Goal: Information Seeking & Learning: Compare options

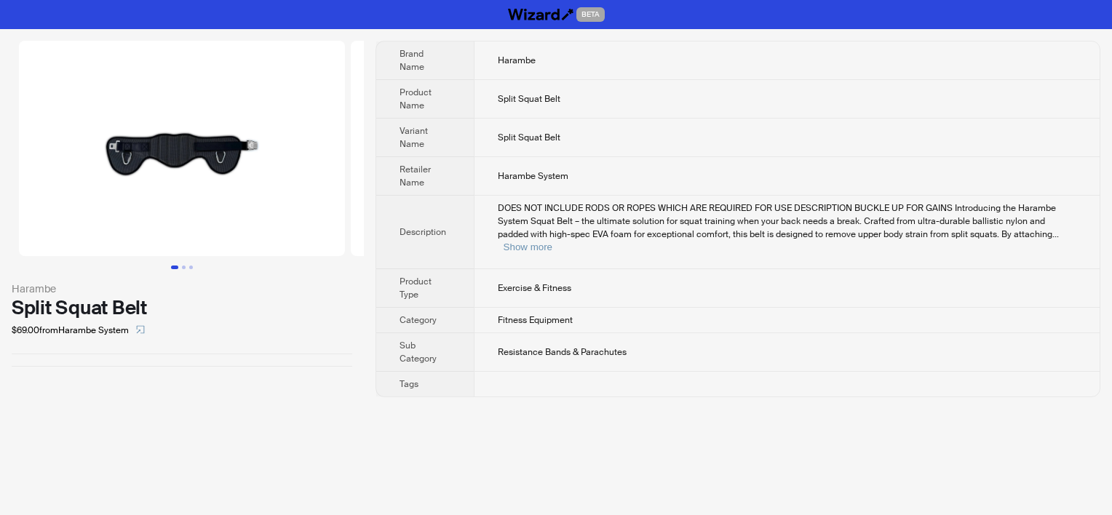
click at [718, 200] on td "DOES NOT INCLUDE RODS OR ROPES WHICH ARE REQUIRED FOR USE DESCRIPTION BUCKLE UP…" at bounding box center [787, 233] width 626 height 74
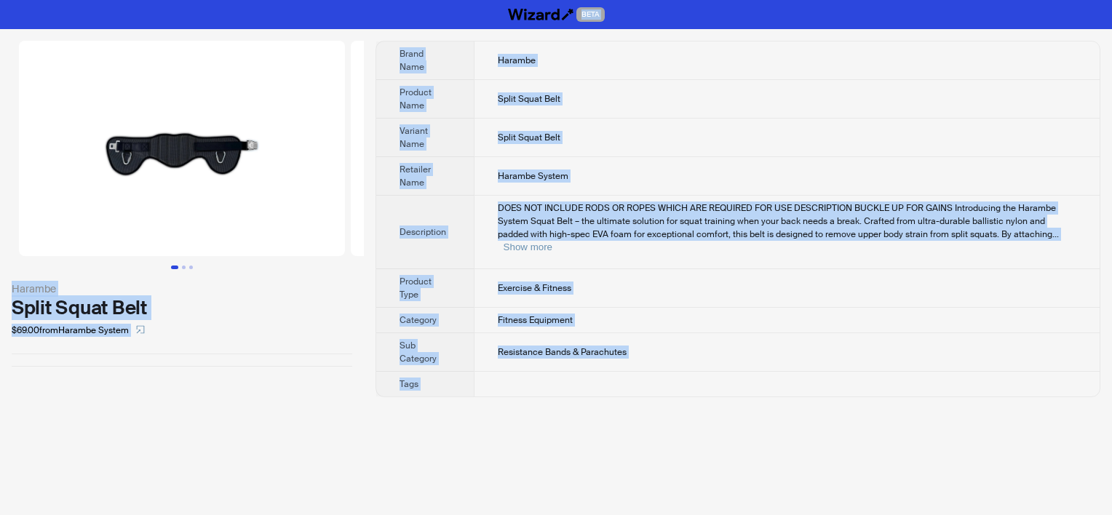
copy div "BETA Harambe Split Squat Belt $69.00 from Harambe System Brand Name Harambe Pro…"
click at [539, 164] on td "Harambe System" at bounding box center [787, 176] width 626 height 39
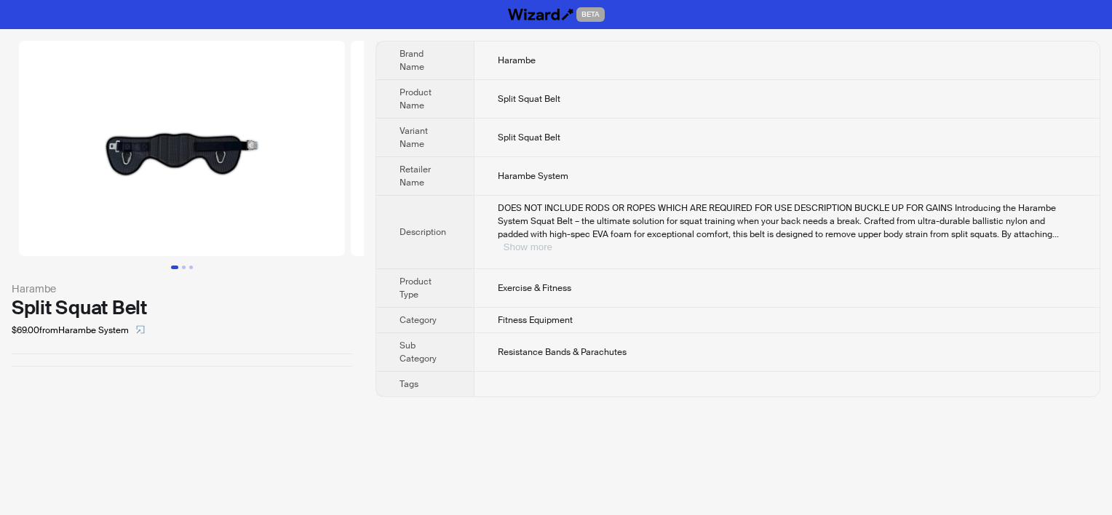
click at [552, 242] on button "Show more" at bounding box center [528, 247] width 49 height 11
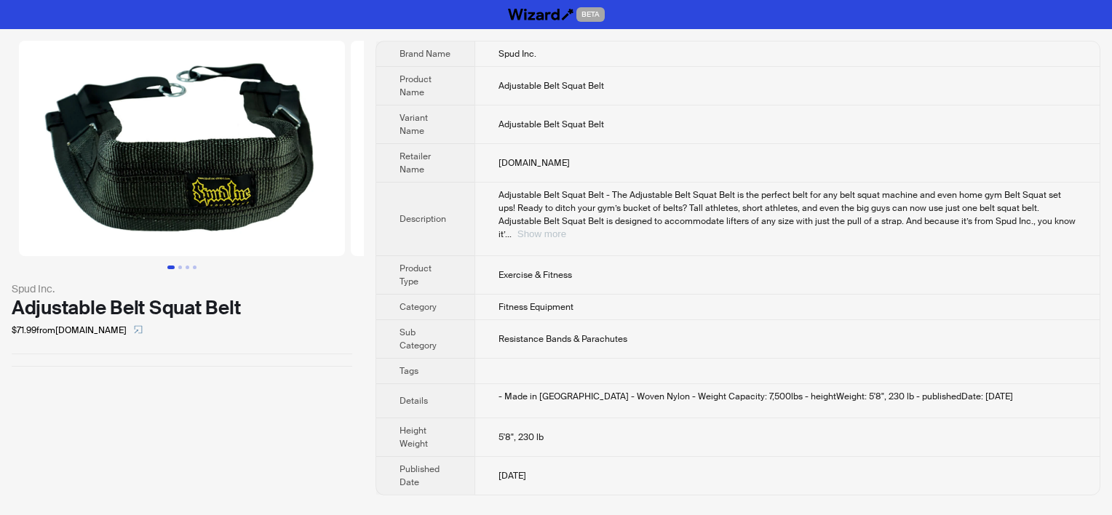
click at [566, 229] on button "Show more" at bounding box center [541, 234] width 49 height 11
click at [597, 309] on td "Fitness Equipment" at bounding box center [786, 307] width 625 height 25
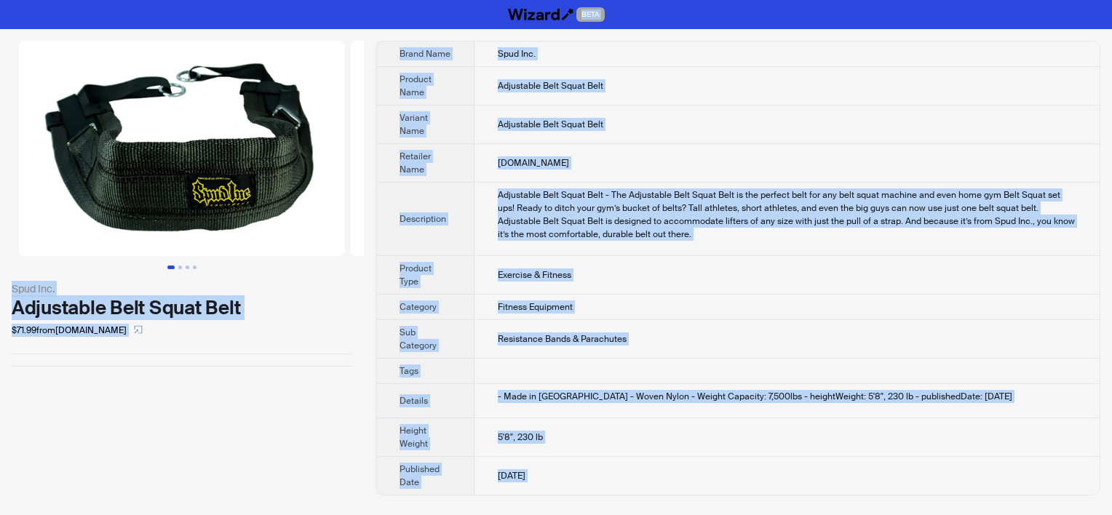
copy div "BETA Spud Inc. Adjustable Belt Squat Belt $71.99 from elitefts.com Brand Name S…"
click at [504, 209] on div "Adjustable Belt Squat Belt - The Adjustable Belt Squat Belt is the perfect belt…" at bounding box center [787, 214] width 579 height 52
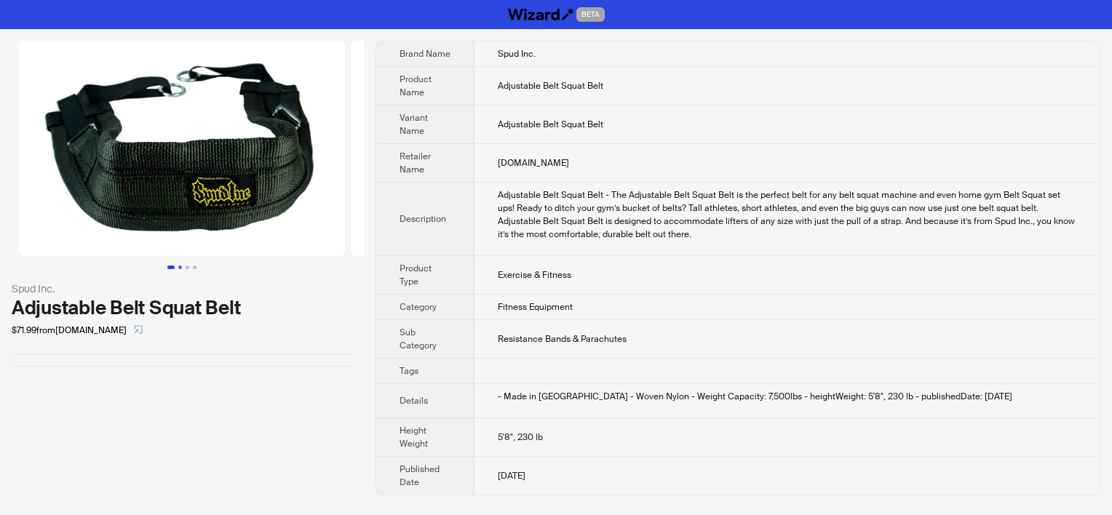
click at [182, 266] on button "Go to slide 2" at bounding box center [180, 268] width 4 height 4
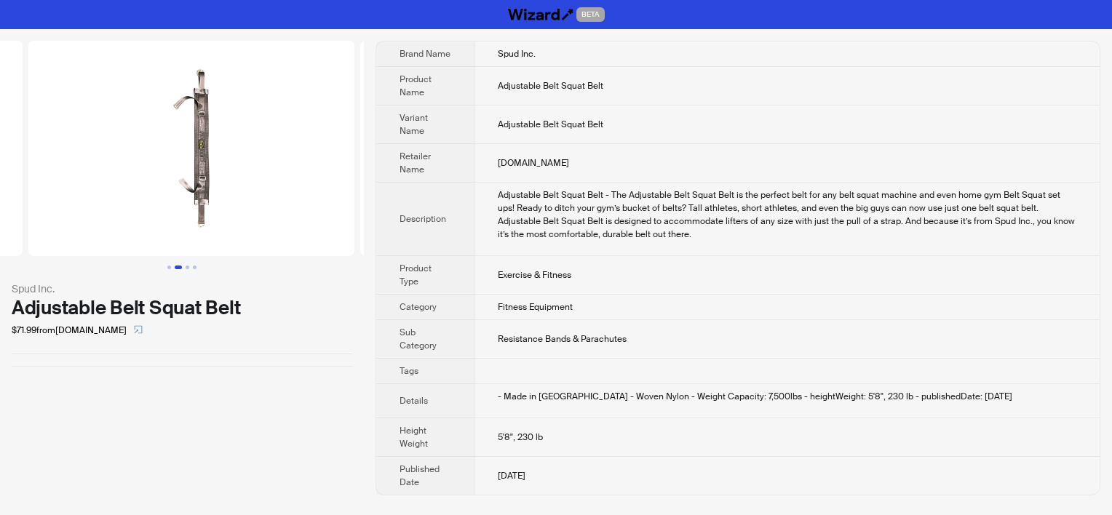
scroll to position [0, 332]
click at [187, 266] on button "Go to slide 3" at bounding box center [188, 268] width 4 height 4
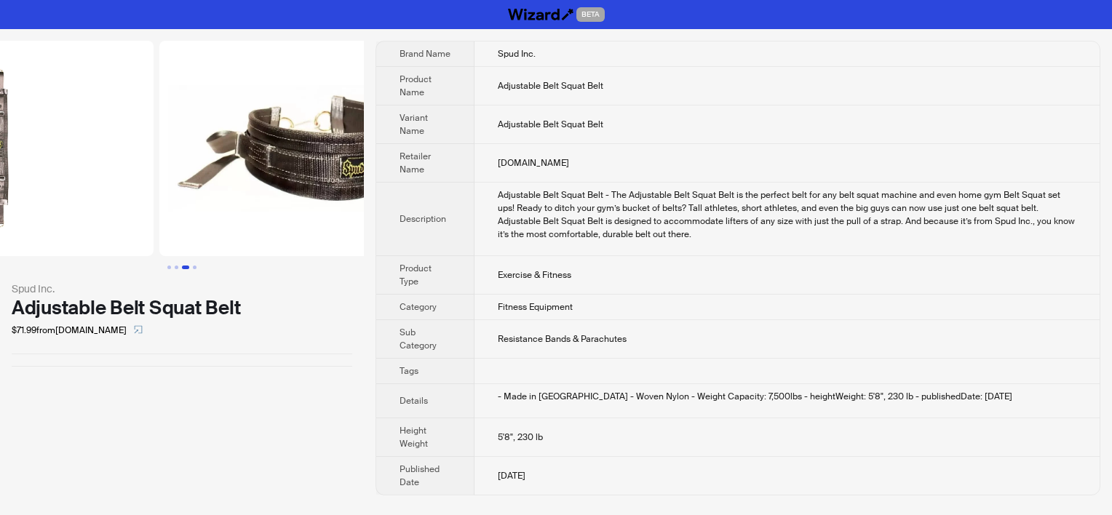
scroll to position [0, 664]
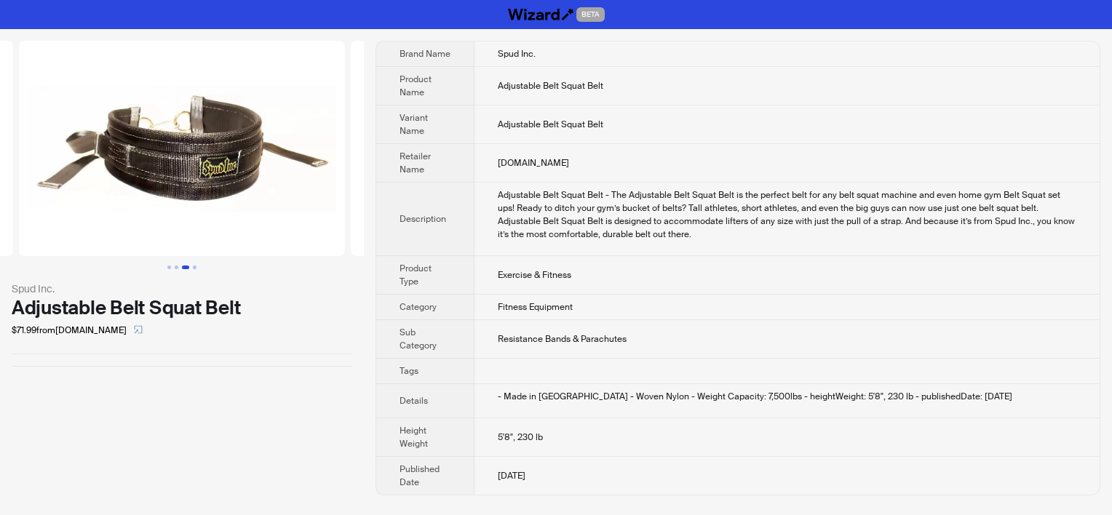
drag, startPoint x: 172, startPoint y: 358, endPoint x: 178, endPoint y: 17, distance: 341.4
click at [171, 358] on div "Spud Inc. Adjustable Belt Squat Belt $71.99 from elitefts.com" at bounding box center [182, 203] width 364 height 349
click at [720, 210] on div "Adjustable Belt Squat Belt - The Adjustable Belt Squat Belt is the perfect belt…" at bounding box center [787, 214] width 579 height 52
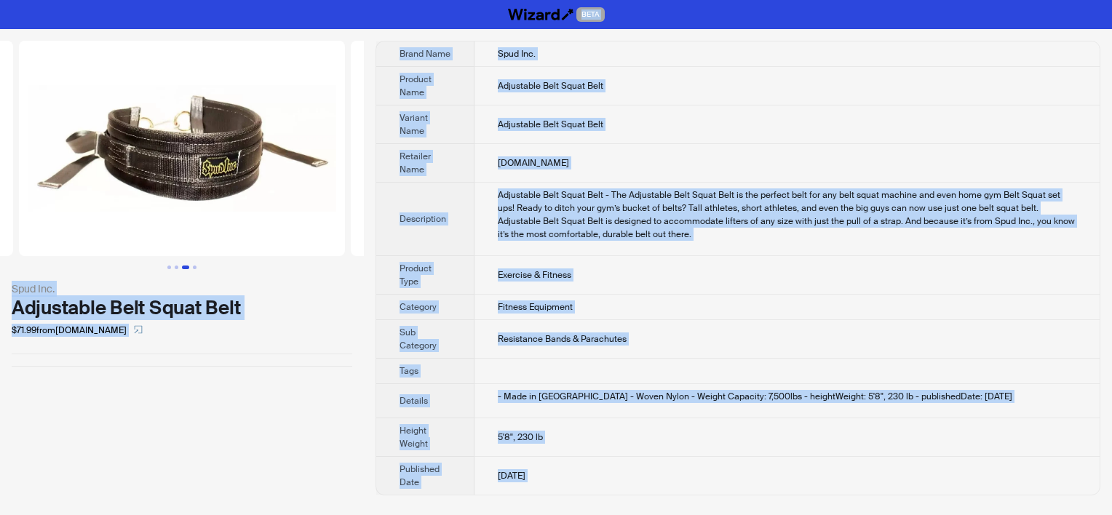
copy div "BETA Spud Inc. Adjustable Belt Squat Belt $71.99 from elitefts.com Brand Name S…"
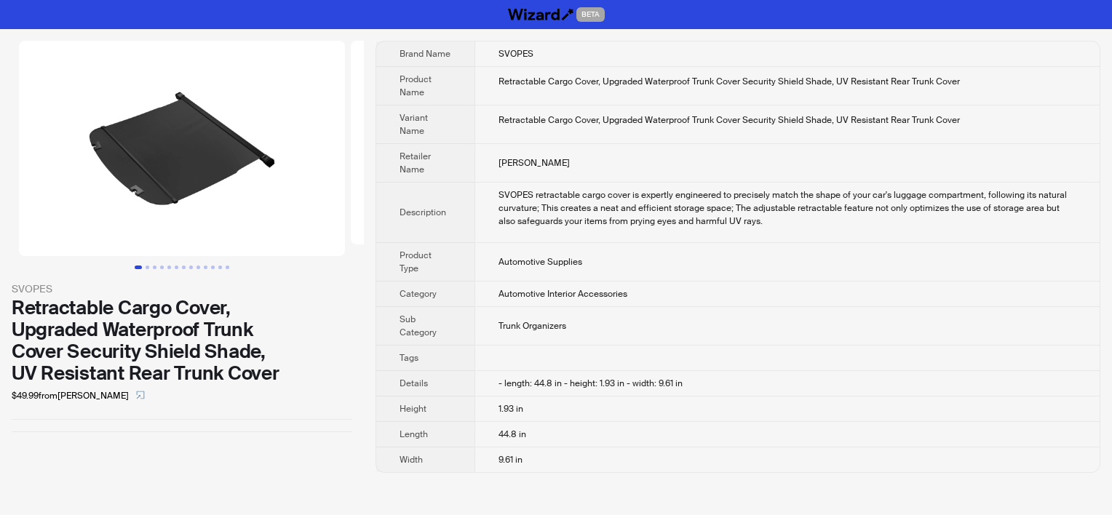
click at [525, 148] on td "Lowe's" at bounding box center [786, 163] width 625 height 39
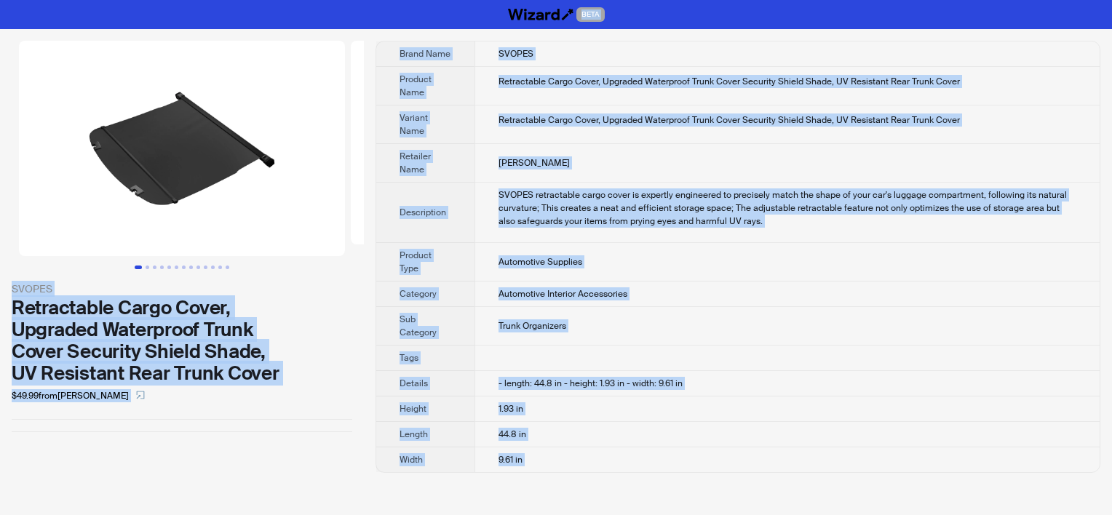
copy div "BETA SVOPES Retractable Cargo Cover, Upgraded Waterproof Trunk Cover Security S…"
click at [221, 484] on div "BETA SVOPES Retractable Cargo Cover, Upgraded Waterproof Trunk Cover Security S…" at bounding box center [556, 257] width 1112 height 515
click at [434, 114] on th "Variant Name" at bounding box center [425, 125] width 98 height 39
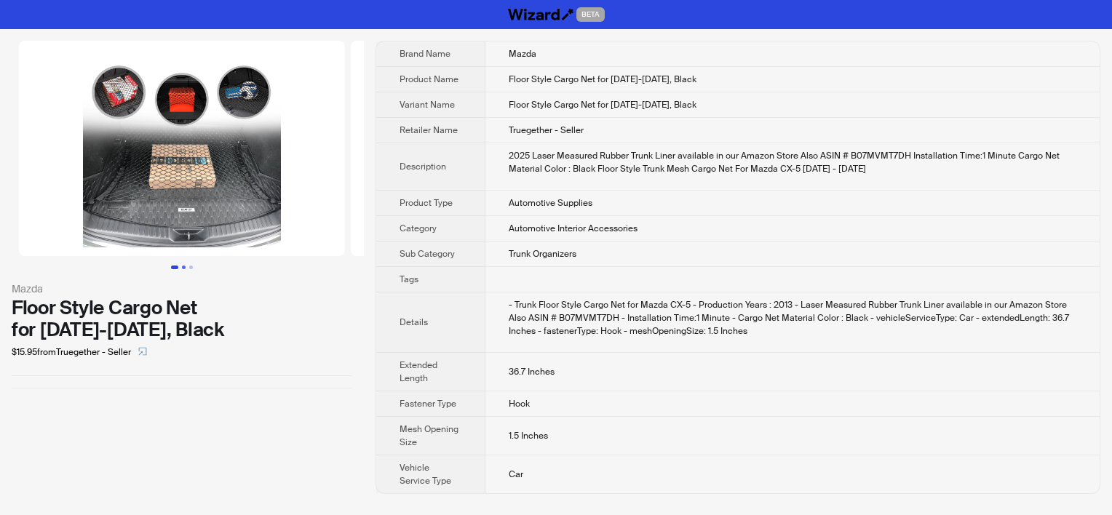
click at [186, 266] on button "Go to slide 2" at bounding box center [184, 268] width 4 height 4
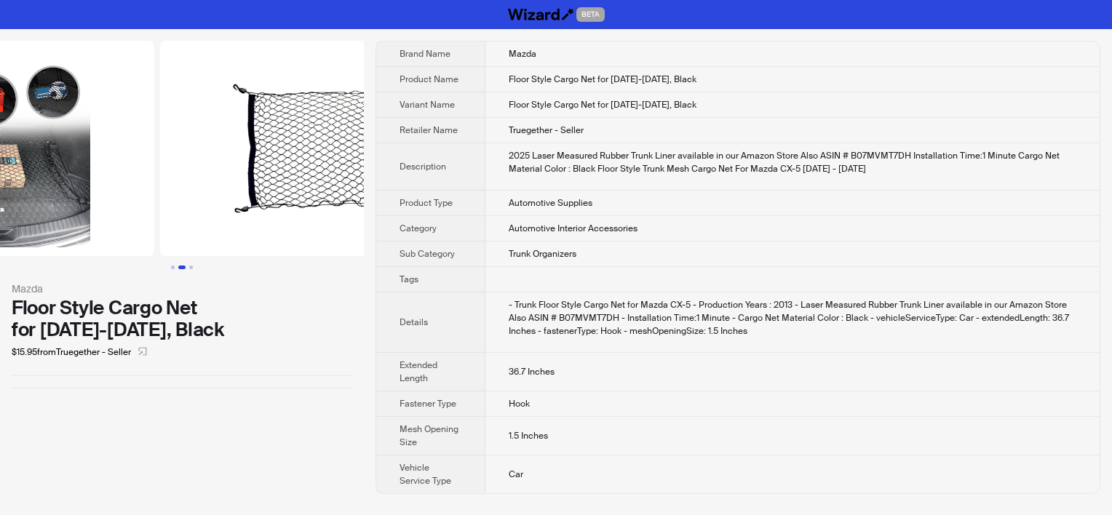
scroll to position [0, 332]
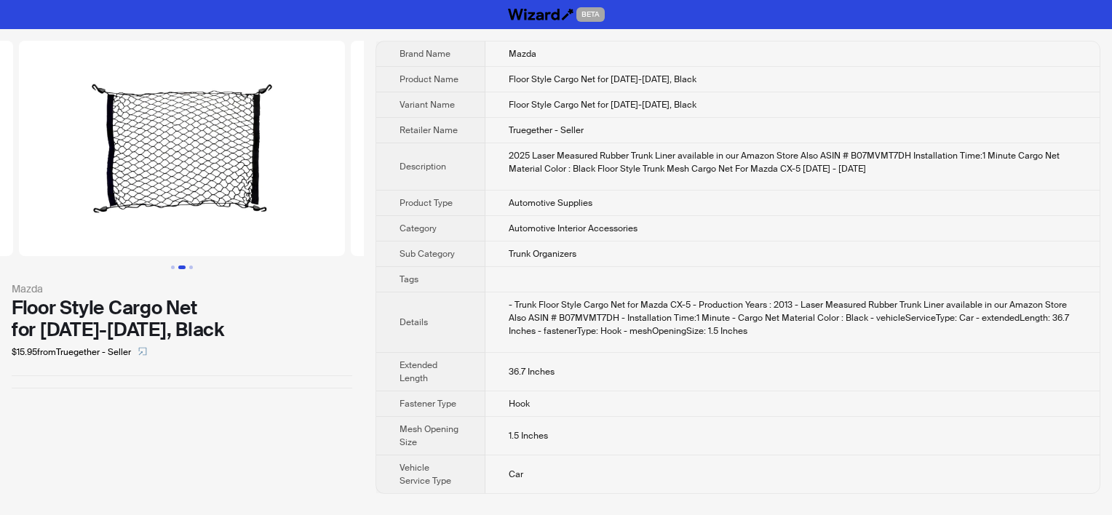
click at [580, 133] on span "Truegether - Seller" at bounding box center [546, 130] width 75 height 12
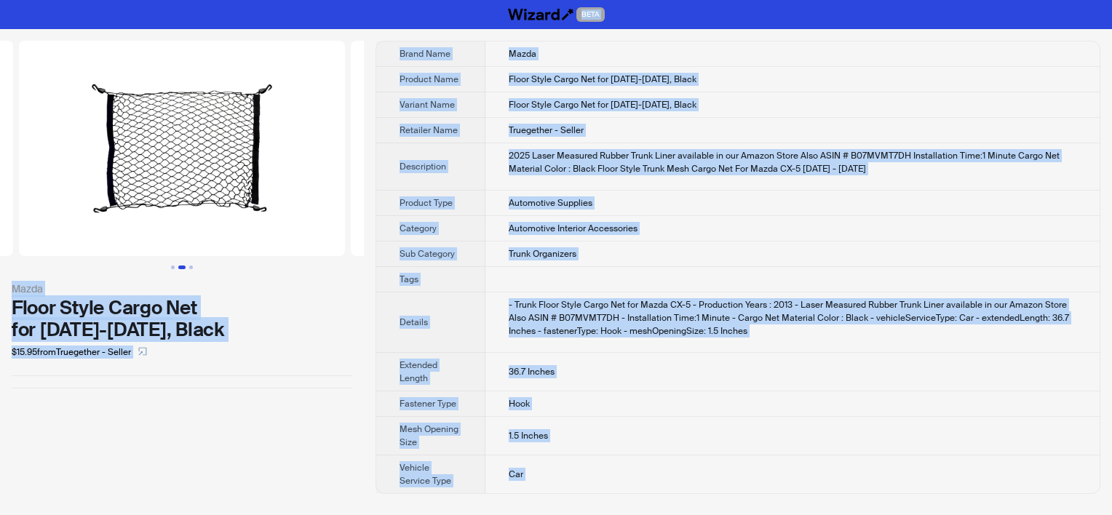
copy div "BETA Mazda Floor Style Cargo Net for [DATE]-[DATE], Black $15.95 from Truegethe…"
drag, startPoint x: 128, startPoint y: 428, endPoint x: 169, endPoint y: 458, distance: 50.9
click at [128, 428] on div "Mazda Floor Style Cargo Net for [DATE]-[DATE], Black $15.95 from Truegether - S…" at bounding box center [182, 267] width 364 height 477
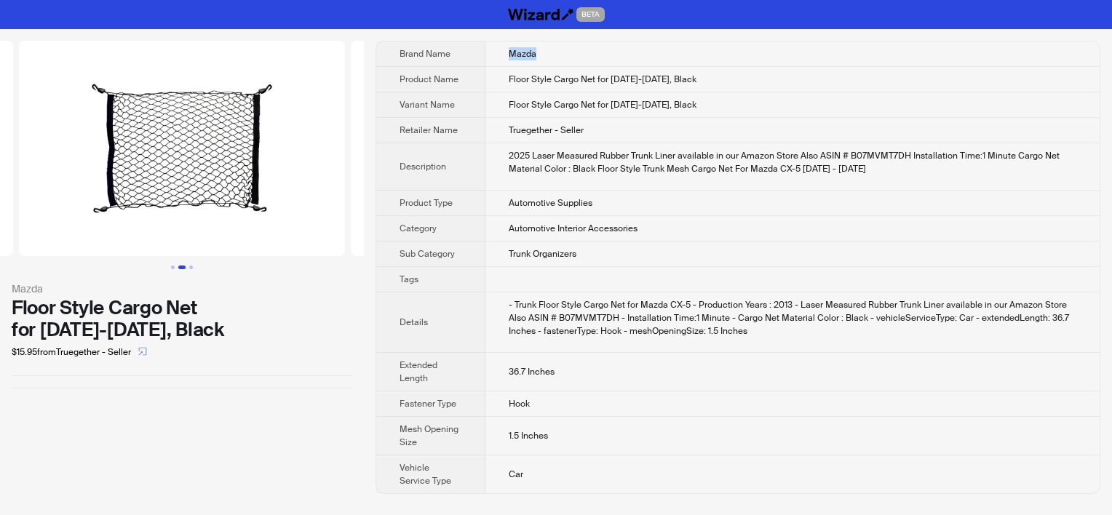
drag, startPoint x: 510, startPoint y: 52, endPoint x: 536, endPoint y: 52, distance: 26.2
click at [536, 52] on td "Mazda" at bounding box center [792, 53] width 614 height 25
drag, startPoint x: 536, startPoint y: 52, endPoint x: 527, endPoint y: 80, distance: 29.2
click at [527, 80] on span "Floor Style Cargo Net for [DATE]-[DATE], Black" at bounding box center [603, 80] width 188 height 12
drag, startPoint x: 551, startPoint y: 81, endPoint x: 597, endPoint y: 78, distance: 46.7
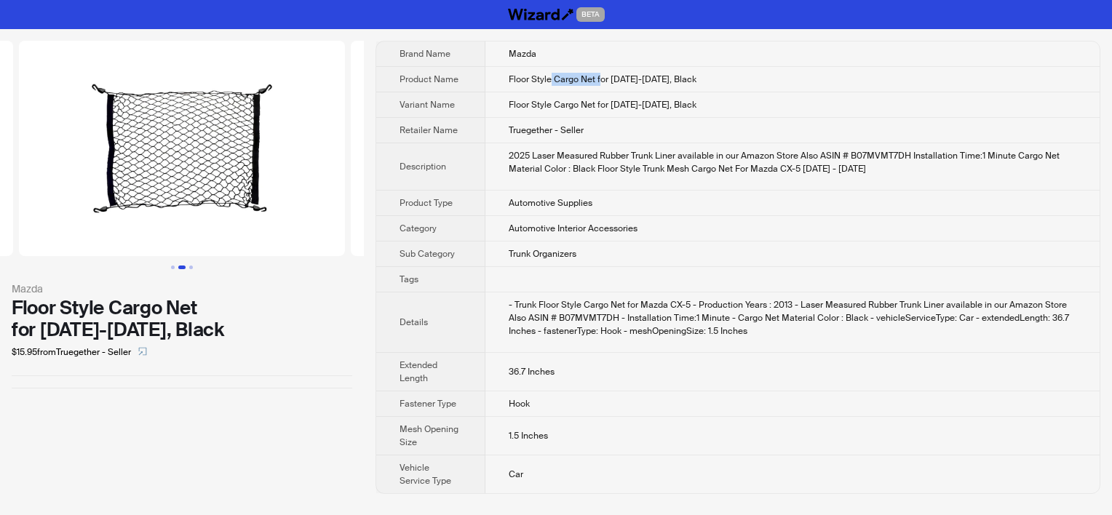
click at [597, 78] on span "Floor Style Cargo Net for [DATE]-[DATE], Black" at bounding box center [603, 80] width 188 height 12
drag, startPoint x: 597, startPoint y: 78, endPoint x: 506, endPoint y: 73, distance: 91.8
click at [558, 131] on span "Truegether - Seller" at bounding box center [546, 130] width 75 height 12
drag, startPoint x: 508, startPoint y: 52, endPoint x: 536, endPoint y: 53, distance: 27.7
click at [536, 53] on td "Mazda" at bounding box center [792, 53] width 614 height 25
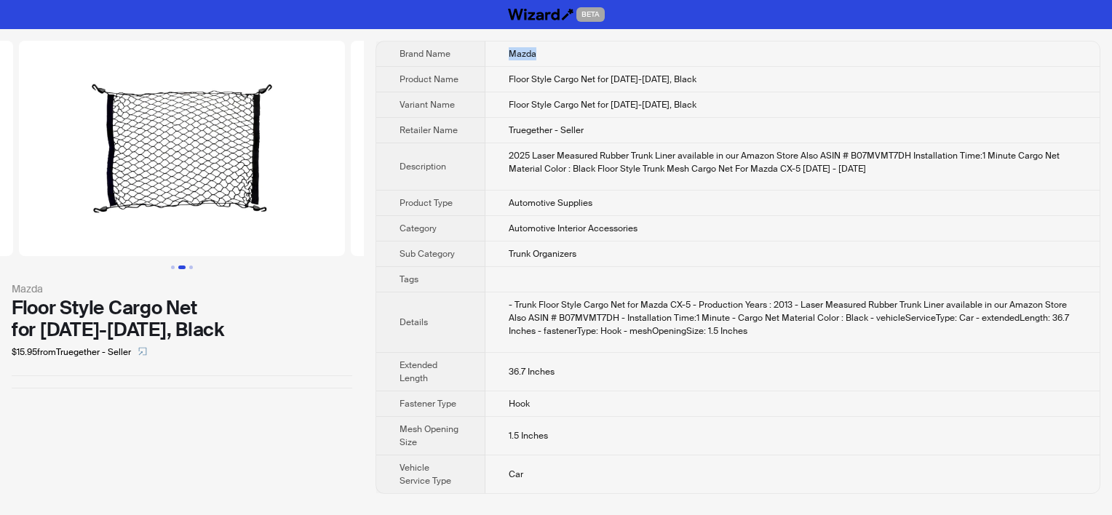
click at [578, 46] on td "Mazda" at bounding box center [792, 53] width 614 height 25
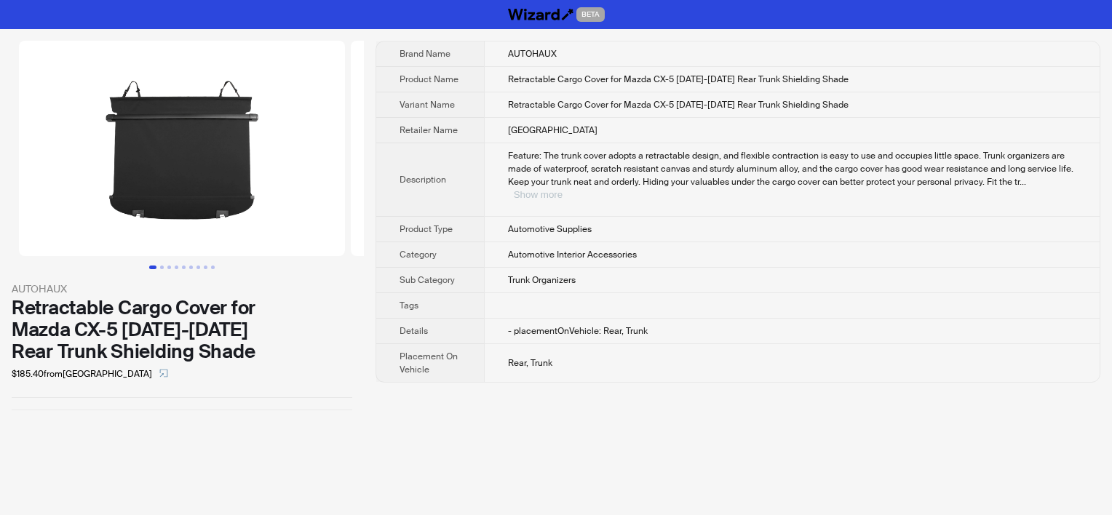
click at [563, 189] on button "Show more" at bounding box center [538, 194] width 49 height 11
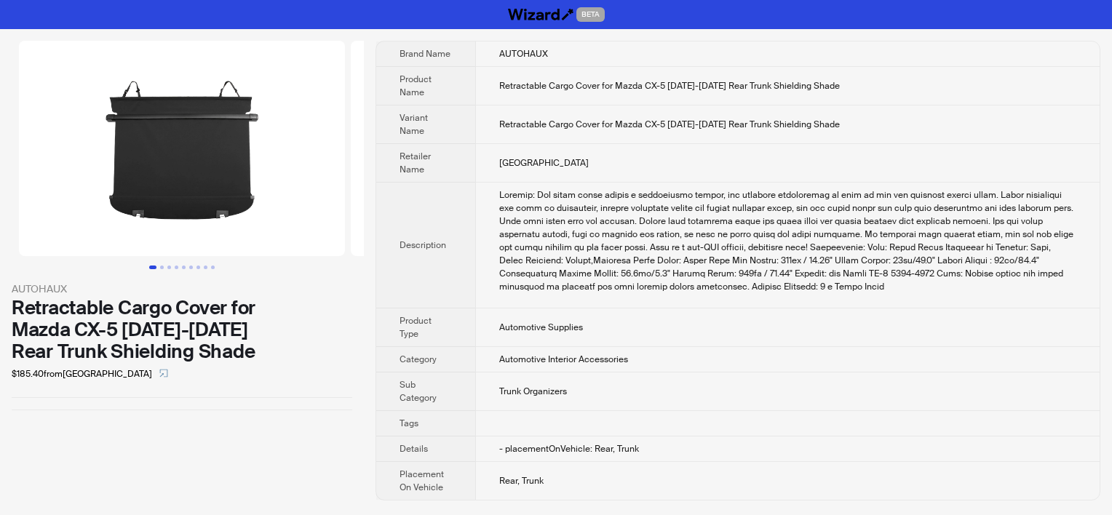
click at [595, 261] on div at bounding box center [787, 240] width 577 height 105
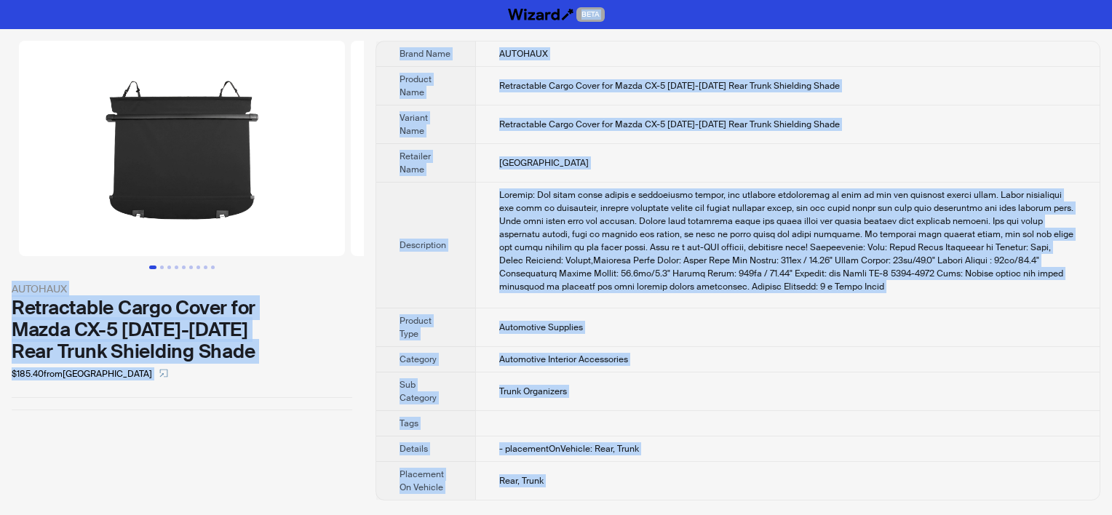
copy div "BETA AUTOHAUX Retractable Cargo Cover for Mazda CX-5 2017-2023 Rear Trunk Shiel…"
click at [652, 213] on div at bounding box center [787, 240] width 577 height 105
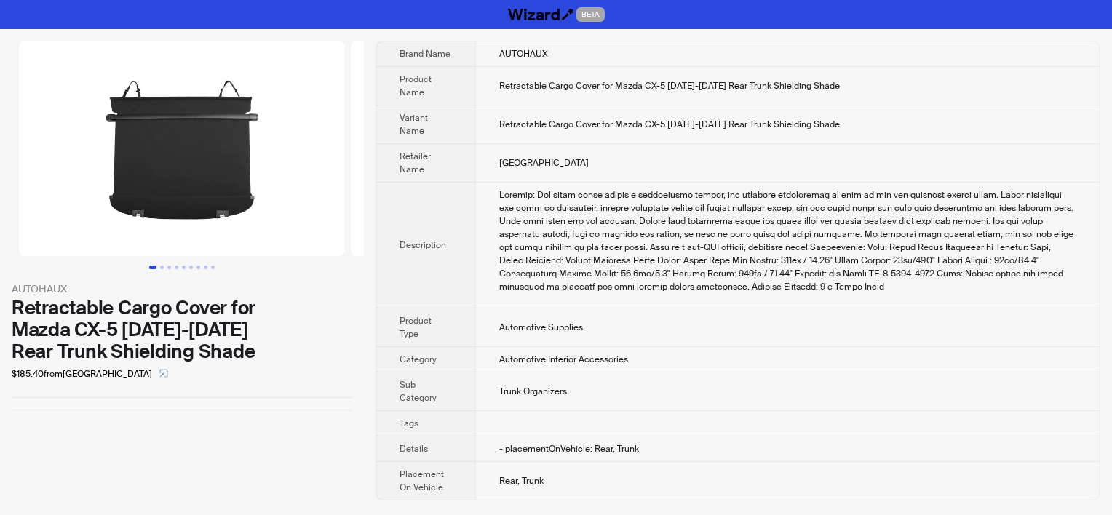
drag, startPoint x: 629, startPoint y: 116, endPoint x: 629, endPoint y: 103, distance: 13.8
click at [629, 116] on td "Retractable Cargo Cover for Mazda CX-5 2017-2023 Rear Trunk Shielding Shade" at bounding box center [787, 125] width 624 height 39
drag, startPoint x: 613, startPoint y: 83, endPoint x: 640, endPoint y: 82, distance: 26.2
click at [640, 82] on span "Retractable Cargo Cover for Mazda CX-5 2017-2023 Rear Trunk Shielding Shade" at bounding box center [669, 86] width 341 height 12
click at [588, 96] on td "Retractable Cargo Cover for Mazda CX-5 2017-2023 Rear Trunk Shielding Shade" at bounding box center [787, 86] width 624 height 39
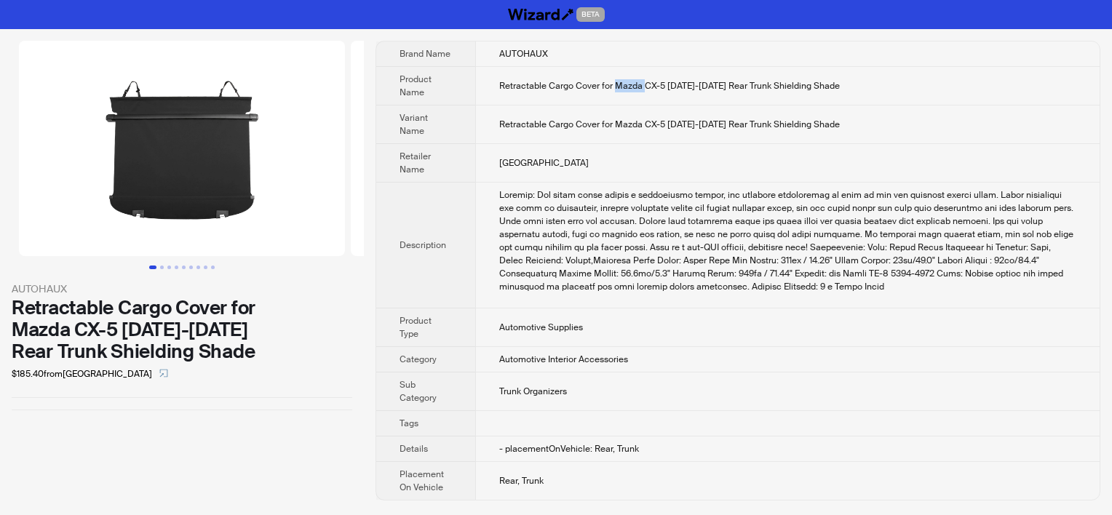
drag, startPoint x: 611, startPoint y: 86, endPoint x: 640, endPoint y: 87, distance: 29.1
click at [640, 87] on span "Retractable Cargo Cover for Mazda CX-5 2017-2023 Rear Trunk Shielding Shade" at bounding box center [669, 86] width 341 height 12
drag, startPoint x: 640, startPoint y: 87, endPoint x: 624, endPoint y: 179, distance: 93.9
click at [624, 179] on td "Harfington" at bounding box center [787, 163] width 624 height 39
click at [906, 144] on td "Harfington" at bounding box center [787, 163] width 624 height 39
